Goal: Check status: Check status

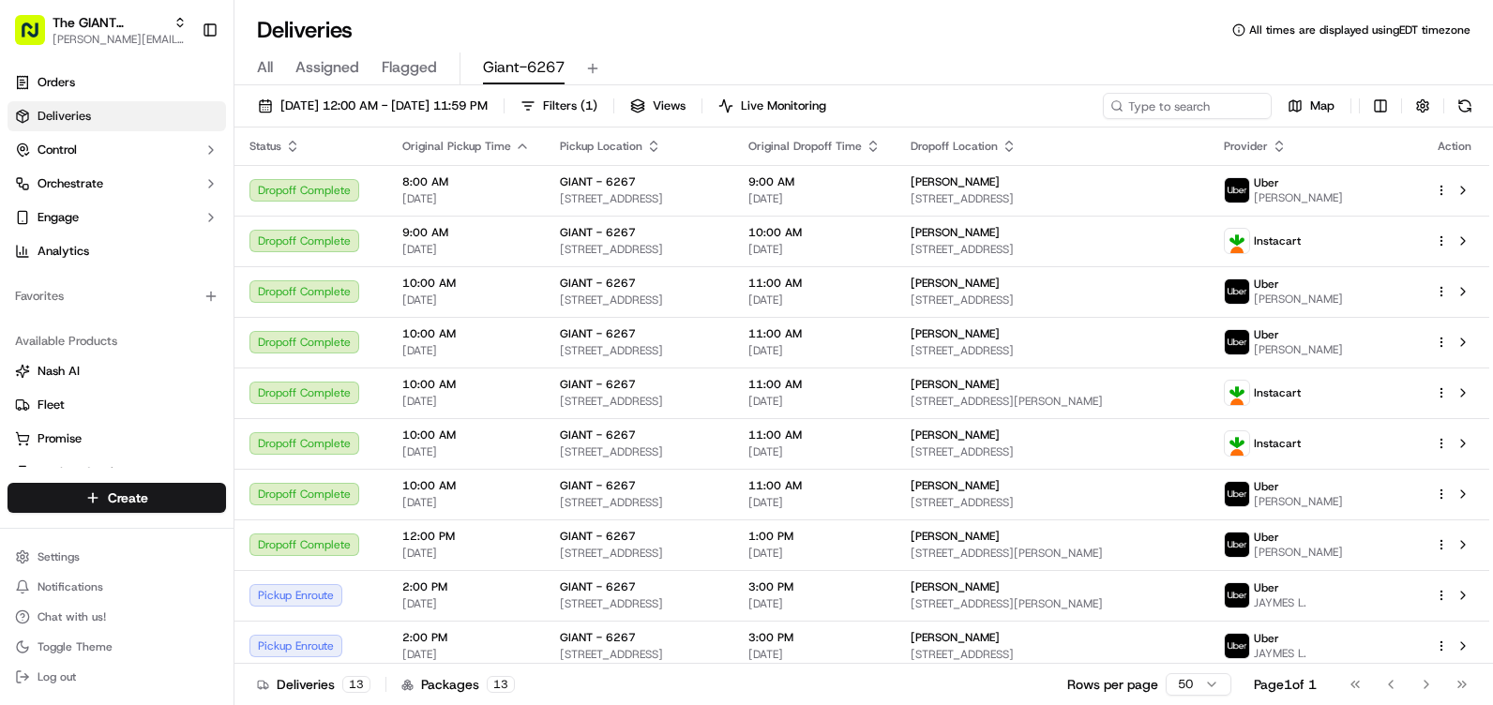
scroll to position [159, 0]
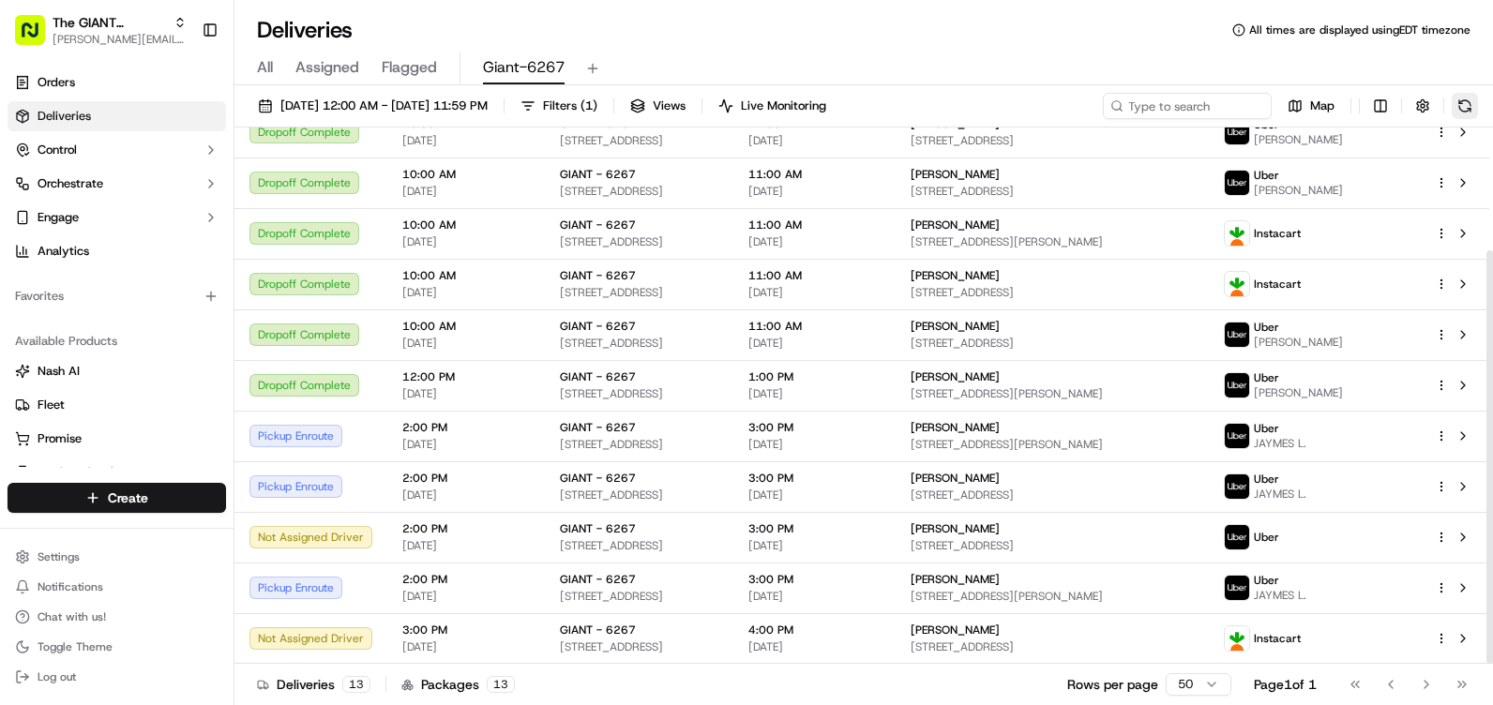
click at [1464, 104] on button at bounding box center [1465, 106] width 26 height 26
click at [1466, 100] on button at bounding box center [1465, 106] width 26 height 26
click at [1464, 104] on button at bounding box center [1465, 106] width 26 height 26
click at [1476, 108] on button at bounding box center [1465, 106] width 26 height 26
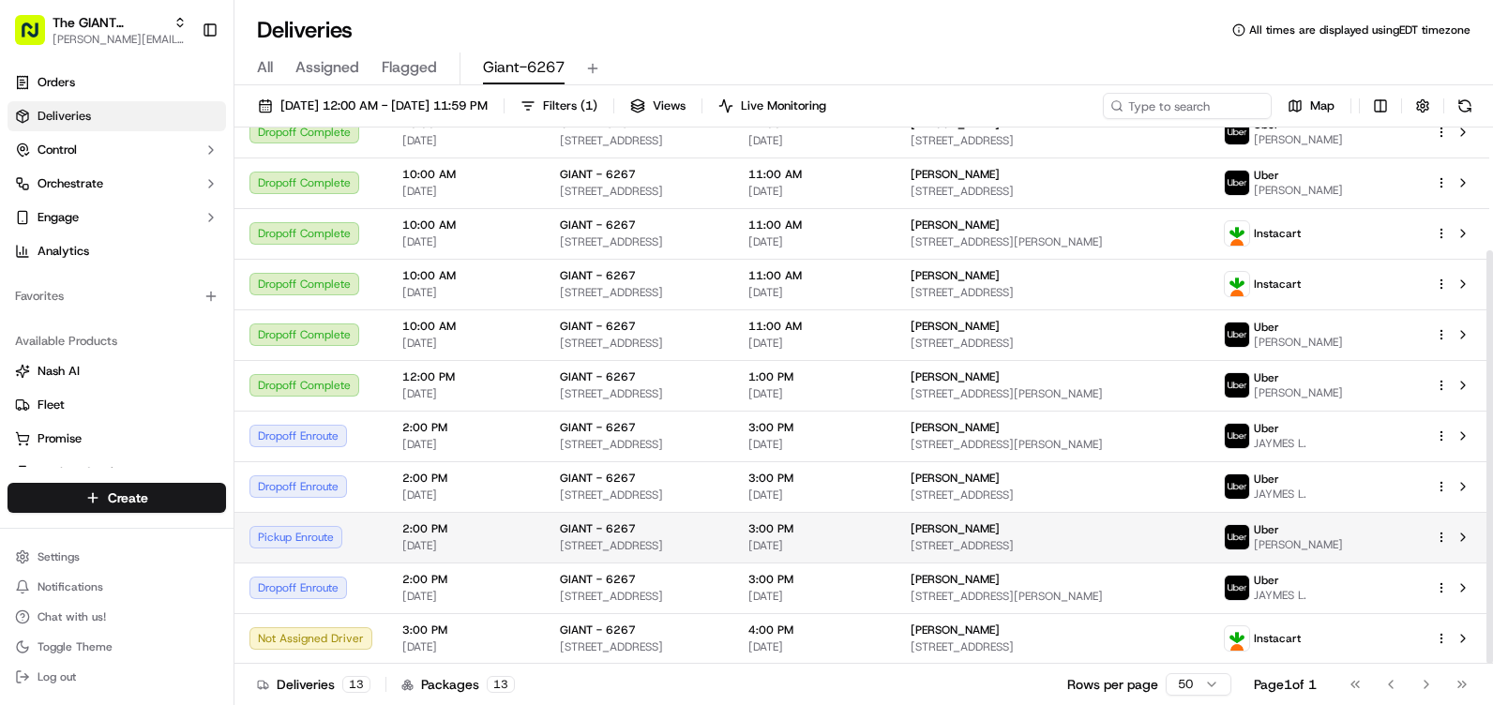
click at [284, 535] on div "Pickup Enroute" at bounding box center [310, 537] width 123 height 23
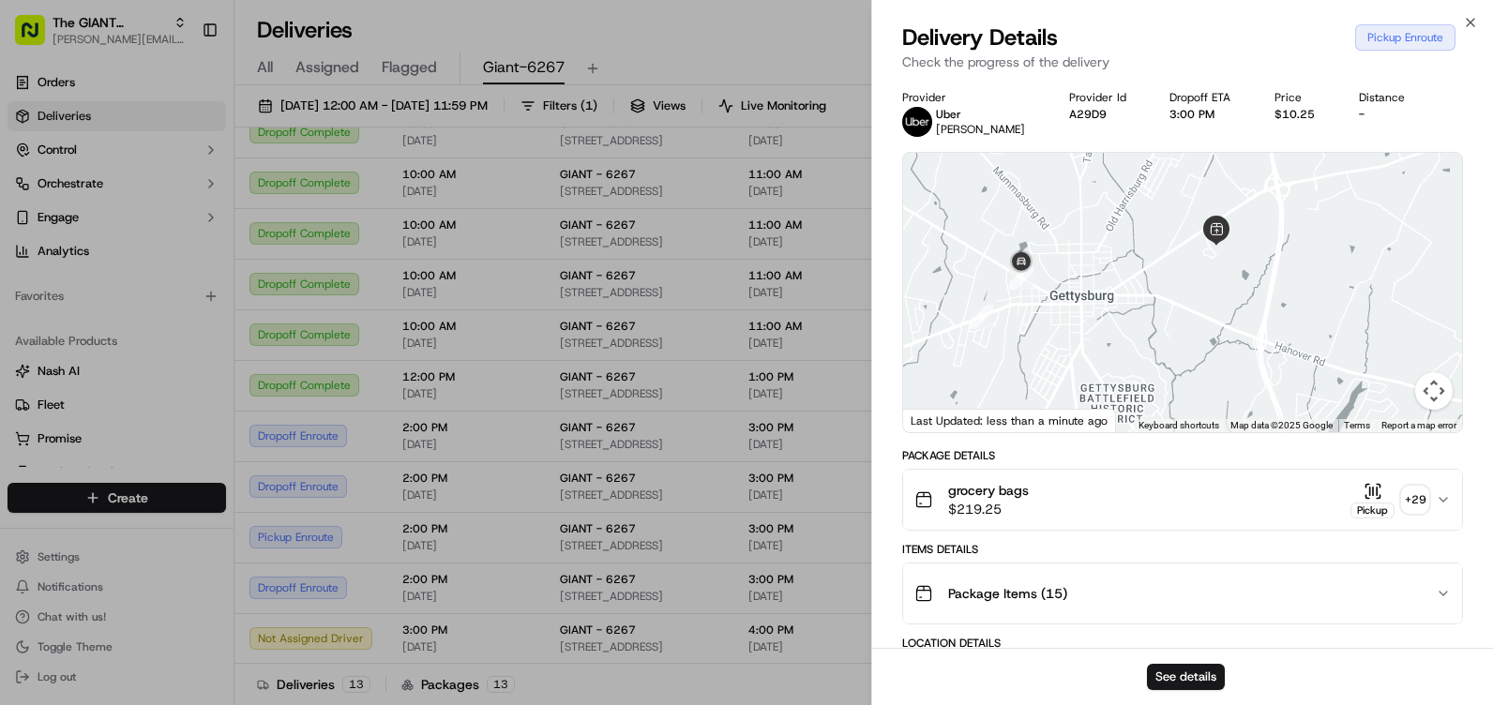
drag, startPoint x: 1154, startPoint y: 365, endPoint x: 1326, endPoint y: 357, distance: 171.8
click at [1326, 357] on div at bounding box center [1182, 292] width 559 height 279
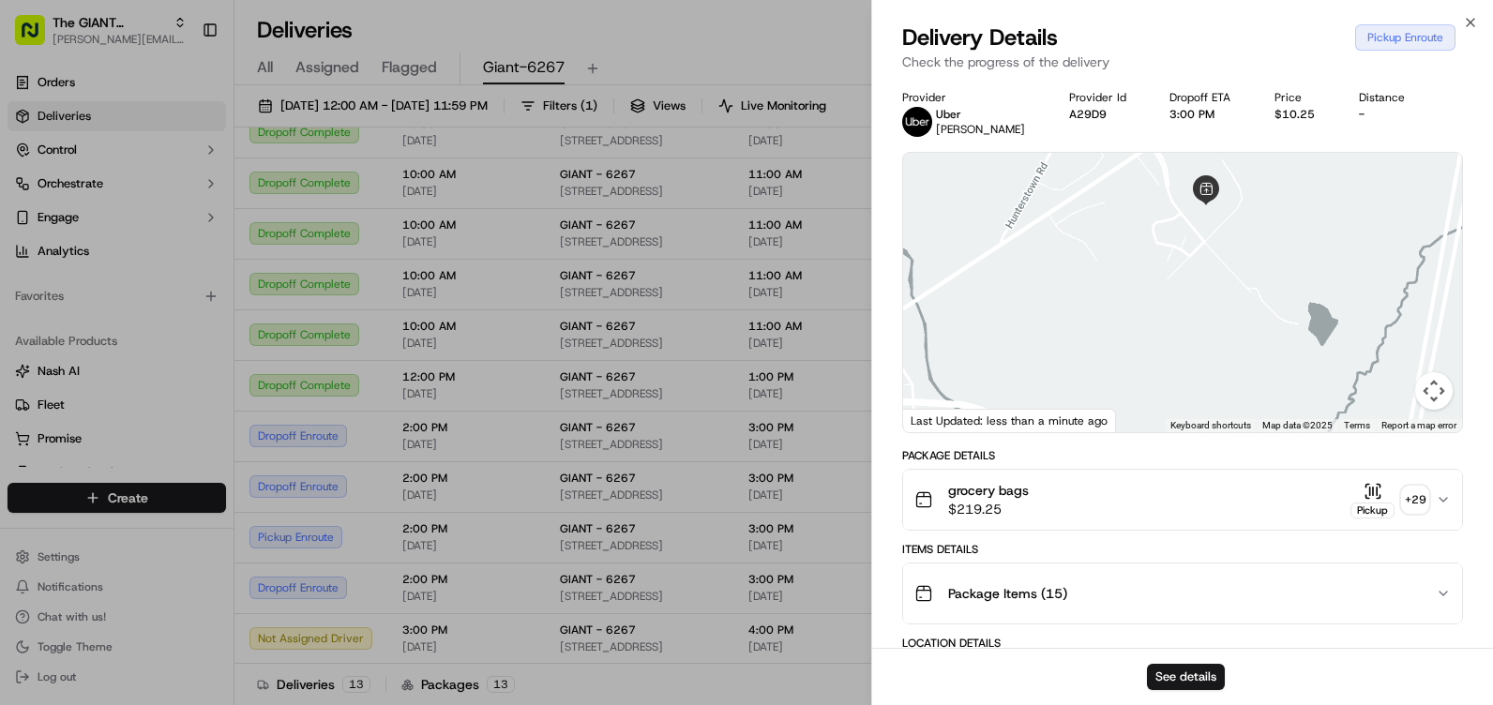
drag, startPoint x: 1213, startPoint y: 295, endPoint x: 929, endPoint y: 455, distance: 325.0
click at [929, 455] on div "Provider [PERSON_NAME] Provider Id A29D9 Dropoff ETA 3:00 PM Price $10.25 Dista…" at bounding box center [1182, 711] width 561 height 1242
drag, startPoint x: 1128, startPoint y: 260, endPoint x: 1066, endPoint y: 331, distance: 94.4
click at [1062, 347] on div at bounding box center [1182, 292] width 559 height 279
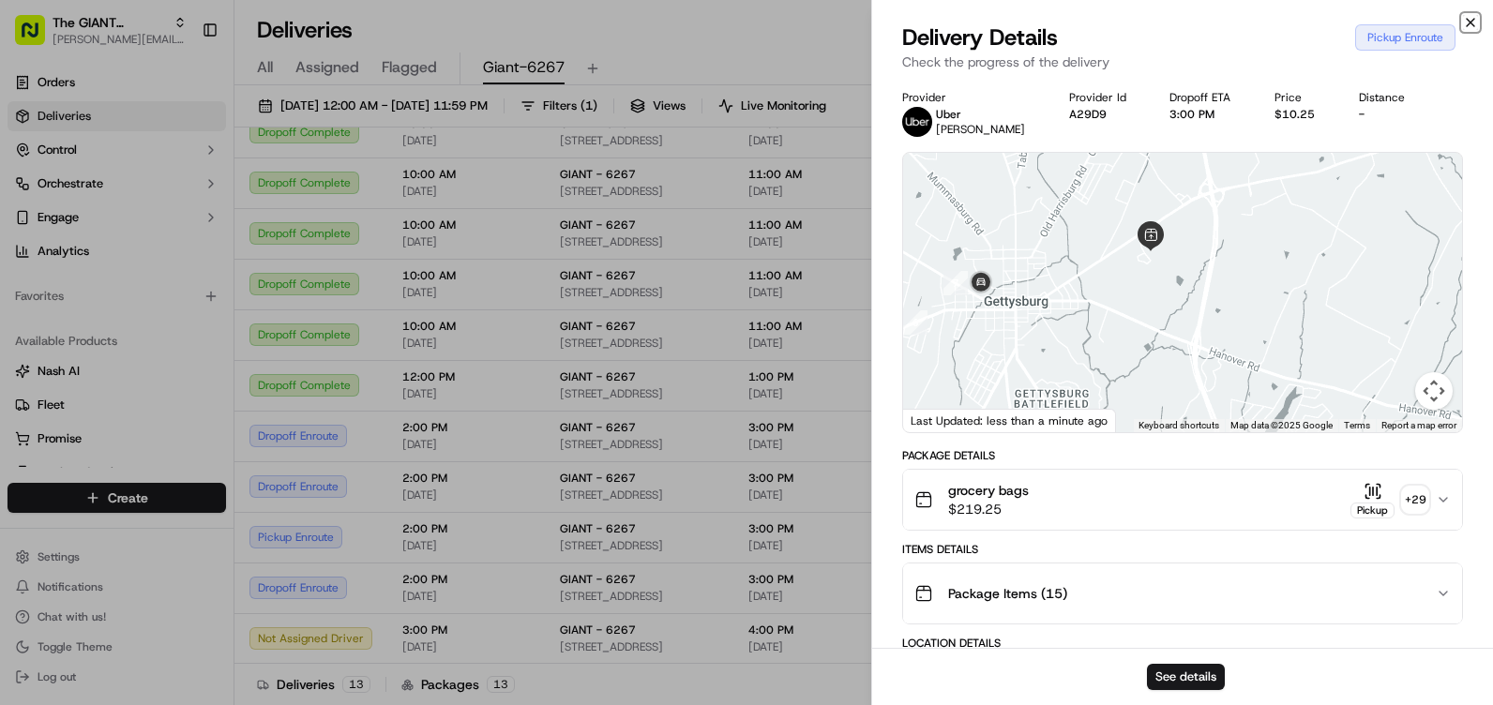
click at [1473, 16] on icon "button" at bounding box center [1470, 22] width 15 height 15
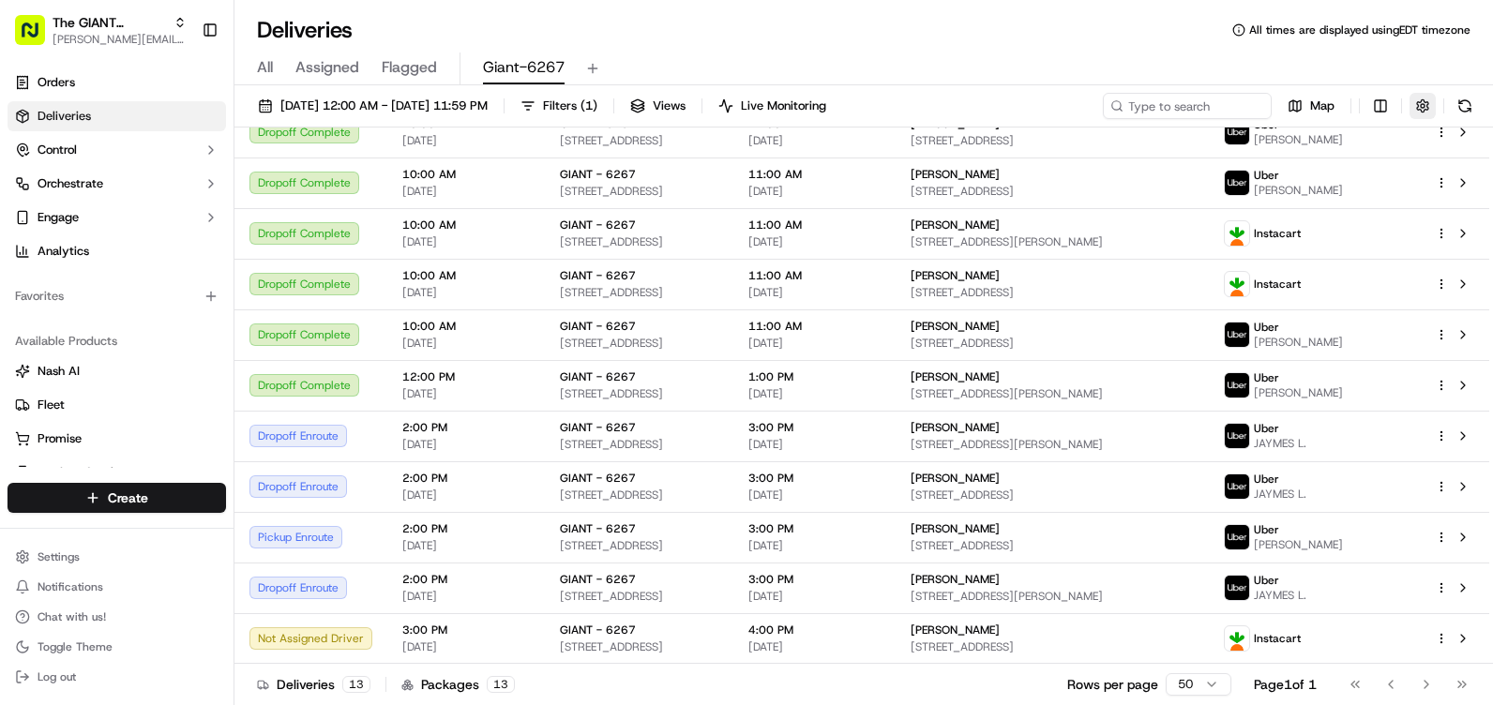
drag, startPoint x: 1468, startPoint y: 111, endPoint x: 1435, endPoint y: 111, distance: 32.8
click at [1468, 112] on button at bounding box center [1465, 106] width 26 height 26
click at [1469, 105] on button at bounding box center [1465, 106] width 26 height 26
click at [1460, 107] on button at bounding box center [1465, 106] width 26 height 26
